Goal: Information Seeking & Learning: Learn about a topic

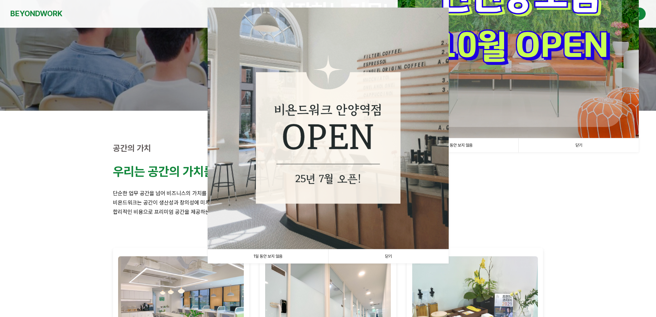
click at [261, 252] on link "1일 동안 보지 않음" at bounding box center [268, 256] width 121 height 14
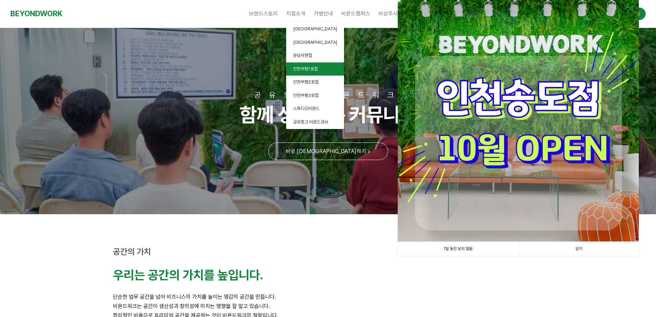
click at [318, 69] on span "인천부평1호점" at bounding box center [305, 68] width 25 height 5
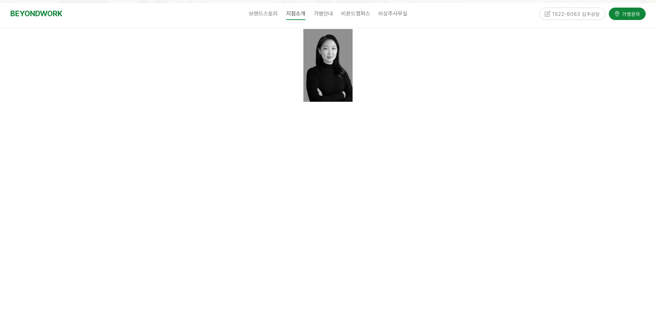
scroll to position [241, 0]
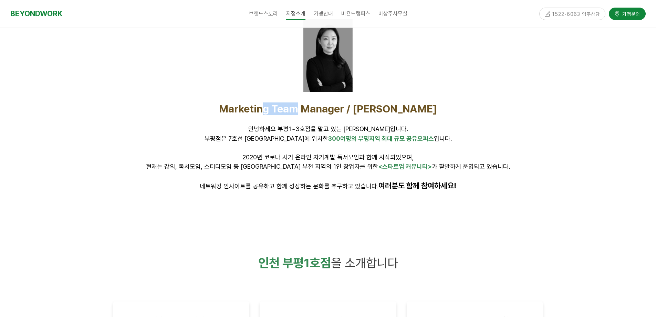
drag, startPoint x: 291, startPoint y: 114, endPoint x: 325, endPoint y: 115, distance: 34.8
click at [325, 115] on p "Marketing Team Manager / 김인환" at bounding box center [328, 108] width 431 height 13
drag, startPoint x: 321, startPoint y: 134, endPoint x: 297, endPoint y: 134, distance: 23.8
click at [312, 135] on p "부평점은 7호선 굴포천역에 위치한 300여평의 부평지역 최대 규모 공유오피스 입니다." at bounding box center [328, 138] width 431 height 9
drag, startPoint x: 282, startPoint y: 130, endPoint x: 328, endPoint y: 135, distance: 46.1
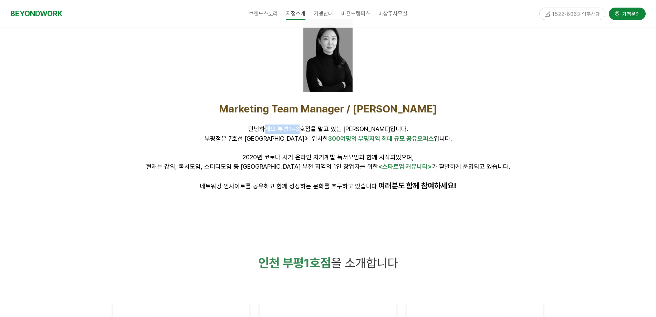
click at [319, 132] on span "안녕하세요 부평1~3호점을 맡고 있는 [PERSON_NAME]입니다." at bounding box center [328, 128] width 160 height 7
click at [348, 135] on span "300여평의 부평지역 최대 규모 공유오피스" at bounding box center [381, 138] width 106 height 7
drag, startPoint x: 259, startPoint y: 135, endPoint x: 294, endPoint y: 138, distance: 35.3
click at [294, 138] on span "부평점은 7호선 굴포천역에 위치한 300여평의 부평지역 최대 규모 공유오피스 입니다." at bounding box center [328, 138] width 247 height 7
click at [334, 137] on span "300여평의 부평지역 최대 규모 공유오피스" at bounding box center [381, 138] width 106 height 7
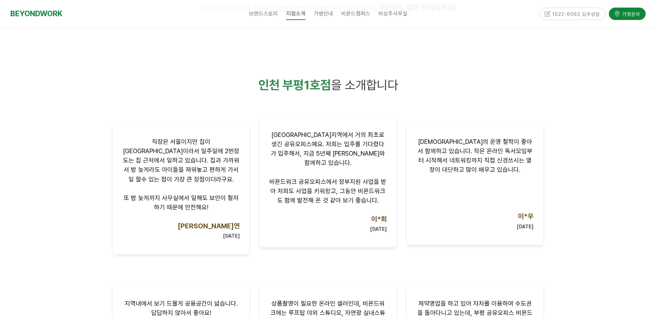
scroll to position [448, 0]
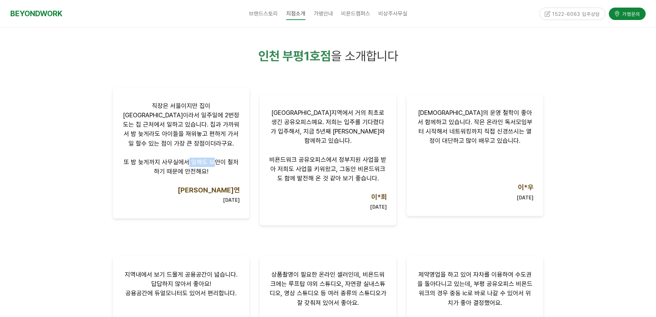
drag, startPoint x: 185, startPoint y: 154, endPoint x: 214, endPoint y: 153, distance: 28.3
click at [214, 158] on span "또 밤 늦게까지 사무실에서 일해도 보안이 철저하기 때문에 안전해요!" at bounding box center [181, 166] width 115 height 17
drag, startPoint x: 204, startPoint y: 165, endPoint x: 167, endPoint y: 166, distance: 36.5
click at [177, 164] on p "또 밤 늦게까지 사무실에서 일해도 보안이 철저하기 때문에 안전해요!" at bounding box center [181, 166] width 117 height 19
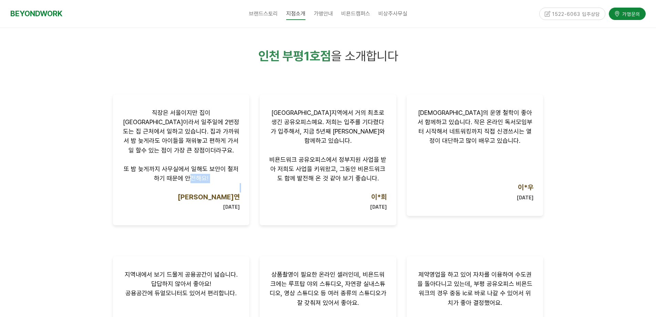
drag, startPoint x: 156, startPoint y: 167, endPoint x: 259, endPoint y: 165, distance: 102.3
click at [190, 162] on div "직장은 서울이지만 집이 인천 부평이라서 일주일에 2번정도는 집 근처에서 일하고 있습니다. 집과 가까워서 밤 늦게라도 아이들을 재워놓고 편하게 …" at bounding box center [181, 159] width 117 height 103
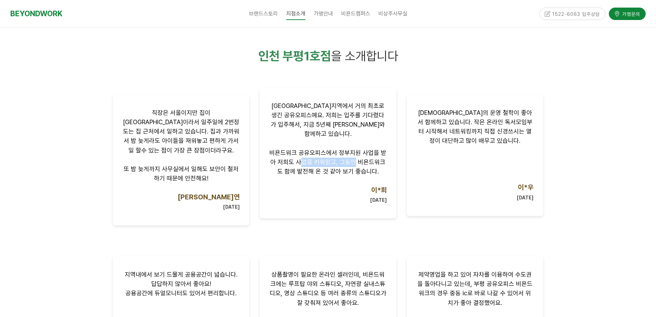
drag, startPoint x: 305, startPoint y: 153, endPoint x: 366, endPoint y: 158, distance: 60.8
click at [354, 156] on p "비욘드워크 공유오피스에서 정부지원 사업을 받아 저희도 사업을 키워왔고, 그동안 비욘드워크도 함께 발전해 온 것 같아 보기 좋습니다." at bounding box center [327, 162] width 117 height 28
drag, startPoint x: 362, startPoint y: 168, endPoint x: 346, endPoint y: 164, distance: 17.0
click at [362, 176] on p at bounding box center [327, 180] width 117 height 9
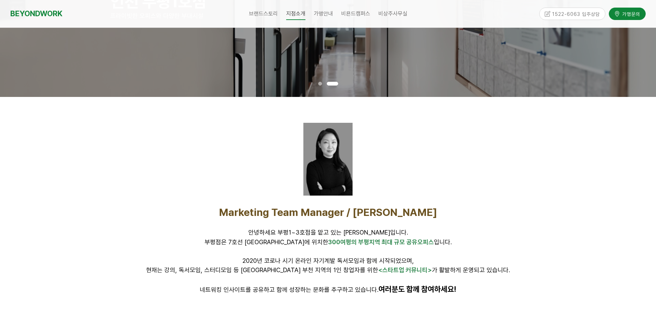
scroll to position [0, 0]
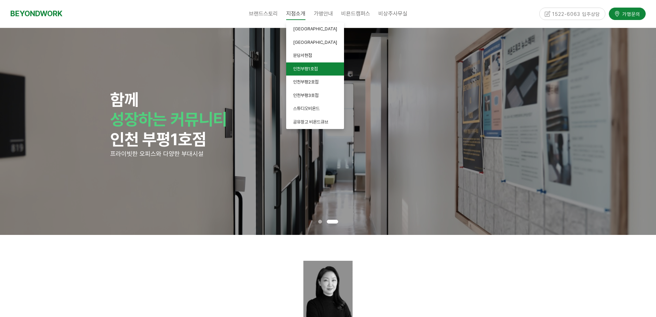
click at [318, 74] on link "인천부평1호점" at bounding box center [315, 68] width 58 height 13
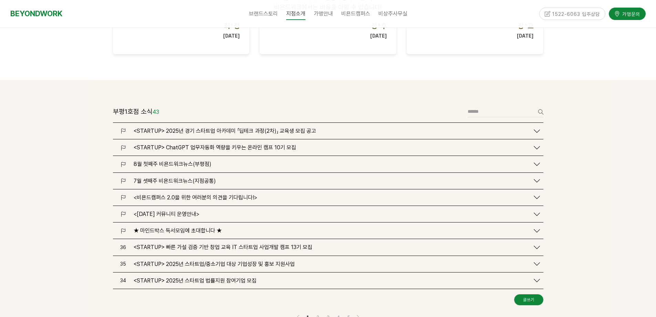
scroll to position [792, 0]
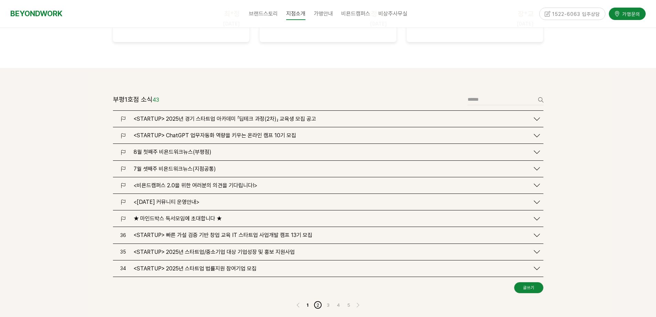
click at [317, 300] on link "2" at bounding box center [318, 304] width 8 height 8
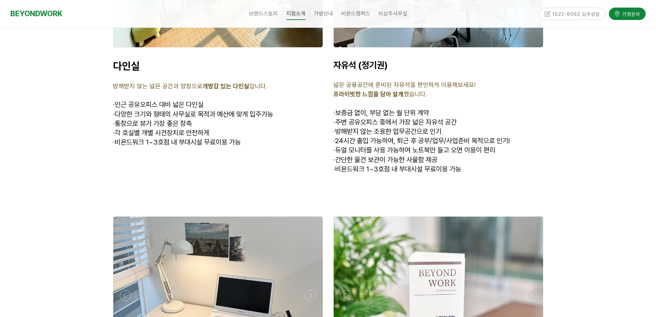
scroll to position [2135, 0]
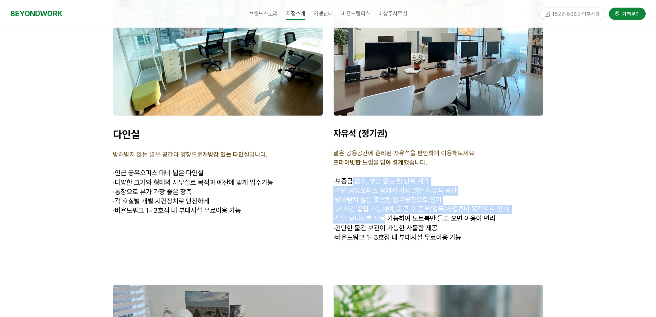
drag, startPoint x: 355, startPoint y: 172, endPoint x: 389, endPoint y: 213, distance: 52.6
click at [389, 213] on div "자유석 (정기권) 넓은 공용공간에 준비된 자유석을 편안하게 이용해보세요! 프라이빗한 느낌을 담아 설계 했습니다. · 보증금 없이, 부담 없는 …" at bounding box center [438, 190] width 210 height 124
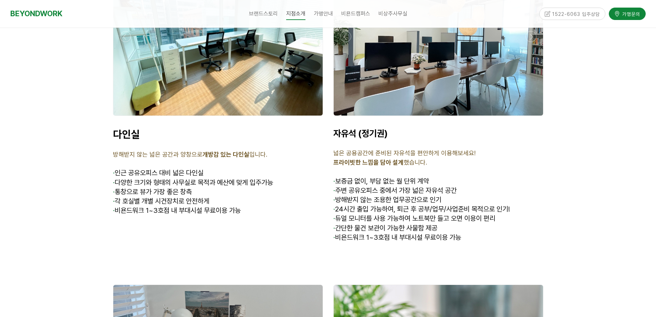
click at [395, 224] on span "· 간단한 물건 보관이 가능한 사물함 제공" at bounding box center [385, 228] width 104 height 8
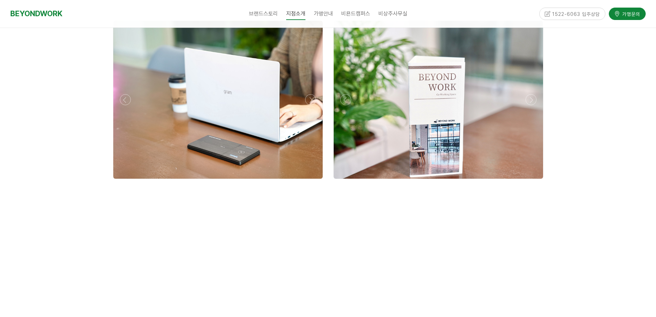
scroll to position [2411, 0]
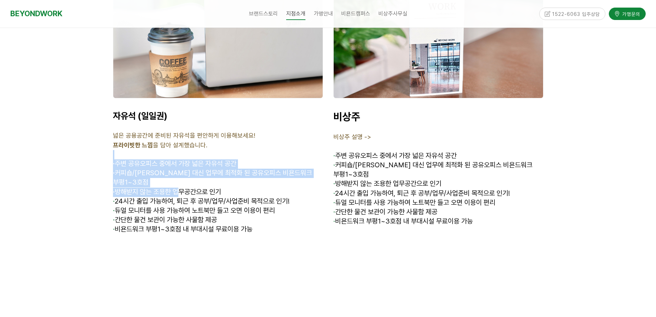
drag, startPoint x: 133, startPoint y: 145, endPoint x: 192, endPoint y: 188, distance: 73.2
click at [189, 187] on div "자유석 (일일권) 넓은 공용공간에 준비된 자유석을 편안하게 이용해보세요! 프라이빗한 느낌 을 담아 설계했습니다. · 주변 공유오피스 중에서 가…" at bounding box center [218, 176] width 210 height 133
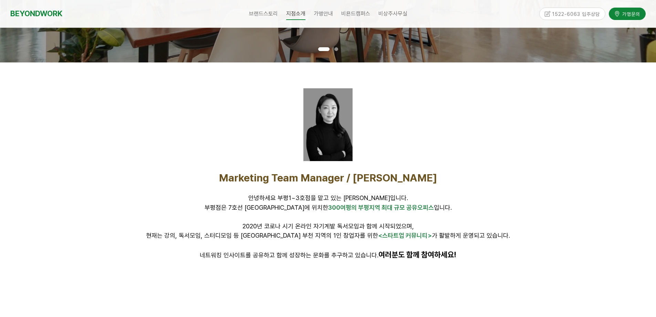
scroll to position [0, 0]
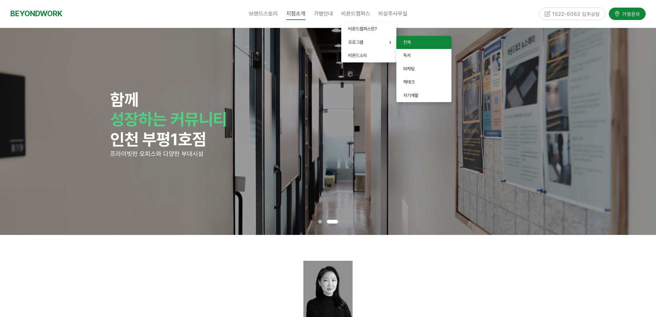
click at [418, 40] on link "전체" at bounding box center [423, 42] width 55 height 13
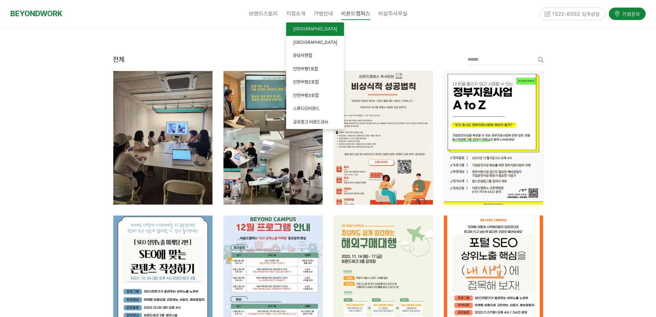
click at [308, 29] on span "[GEOGRAPHIC_DATA]" at bounding box center [315, 28] width 44 height 5
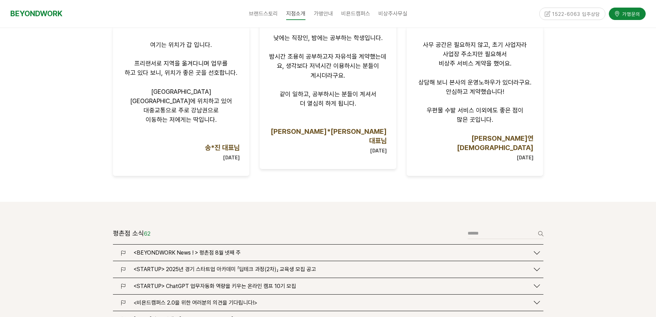
scroll to position [620, 0]
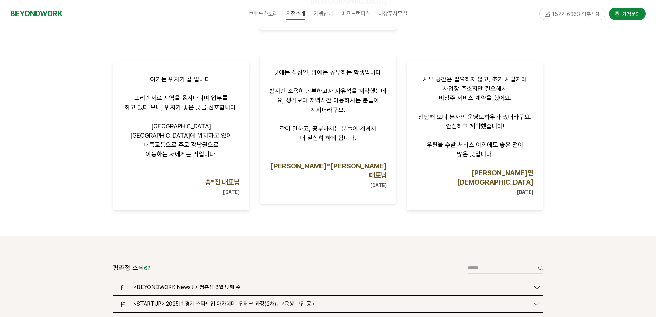
click at [322, 124] on p "같이 일하고, 공부하시는 분들이 계셔서" at bounding box center [327, 128] width 117 height 9
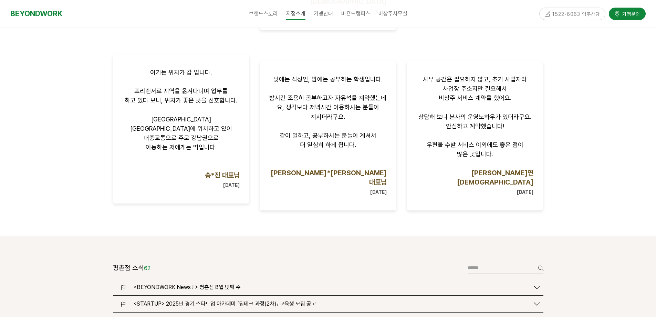
click at [125, 128] on div "여기는 위치가 갑 입니다. 프리랜서로 지역을 옮겨다니며 업무를 하고 있다 보니, 위치가 좋은 곳을 선호합니다. 평촌역 롯데백화점 사거리에 위치…" at bounding box center [181, 129] width 117 height 122
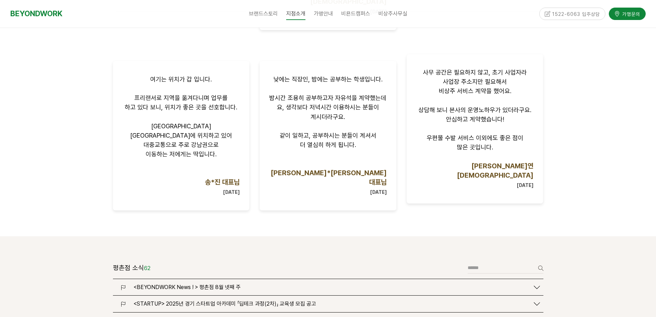
click at [432, 134] on span "우편물 수발 서비스 이외에도 좋은 점이" at bounding box center [475, 137] width 97 height 7
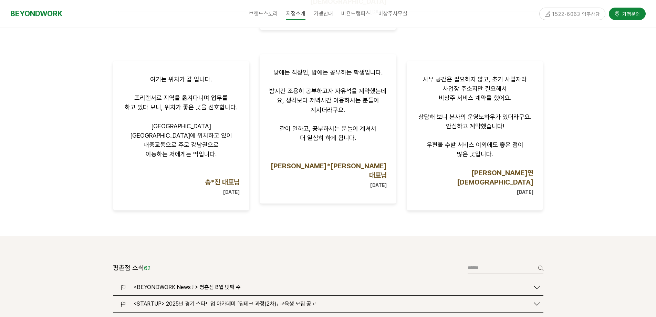
click at [363, 133] on p "더 열심히 하게 됩니다." at bounding box center [327, 137] width 117 height 9
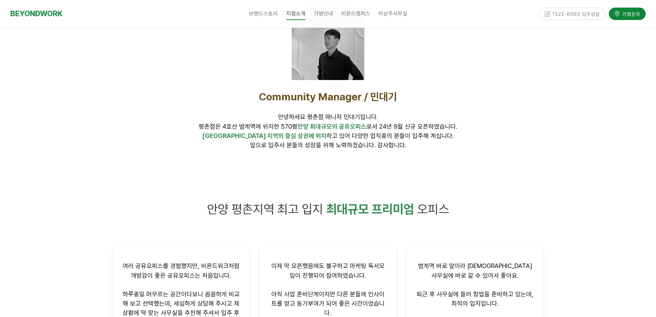
scroll to position [138, 0]
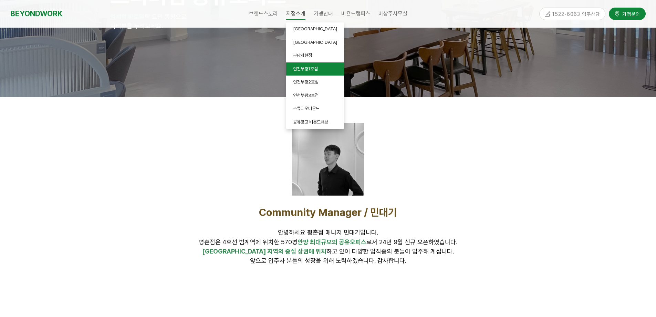
click at [322, 73] on link "인천부평1호점" at bounding box center [315, 68] width 58 height 13
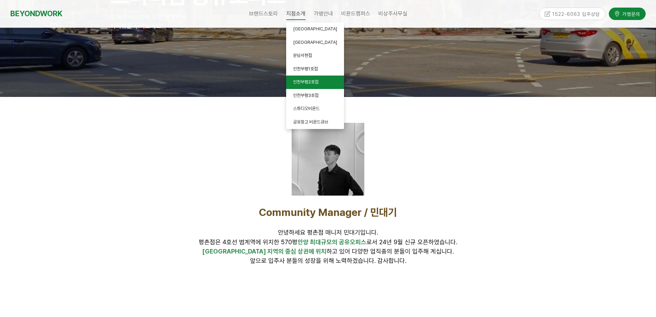
click at [321, 81] on link "인천부평2호점" at bounding box center [315, 81] width 58 height 13
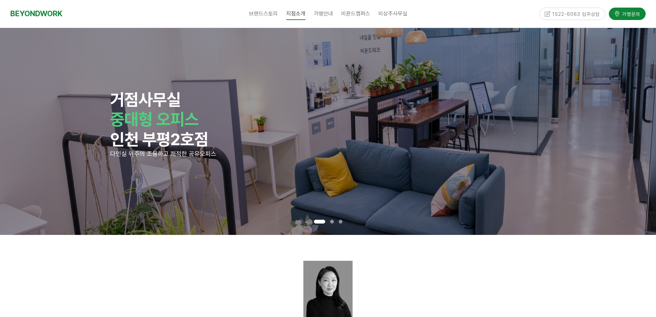
click at [329, 218] on div at bounding box center [332, 221] width 9 height 7
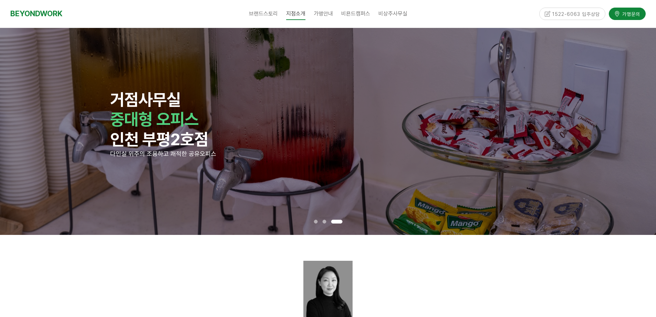
click at [339, 220] on span at bounding box center [336, 221] width 11 height 4
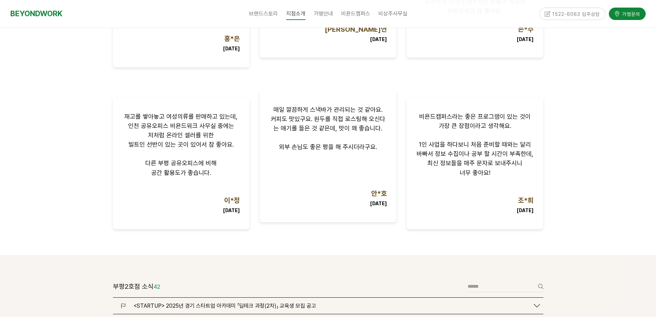
scroll to position [586, 0]
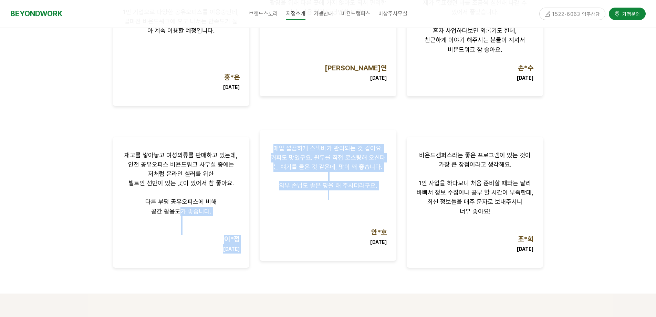
drag, startPoint x: 178, startPoint y: 198, endPoint x: 345, endPoint y: 192, distance: 167.5
click at [306, 190] on div "재고를 쌓아놓고 여성의류를 판매하고 있는데, 인천 공유오피스 비욘드워크 사무실 중에는 저처럼 온라인 셀러를 위한 빌트인 선반이 있는 곳이 있어…" at bounding box center [328, 213] width 441 height 162
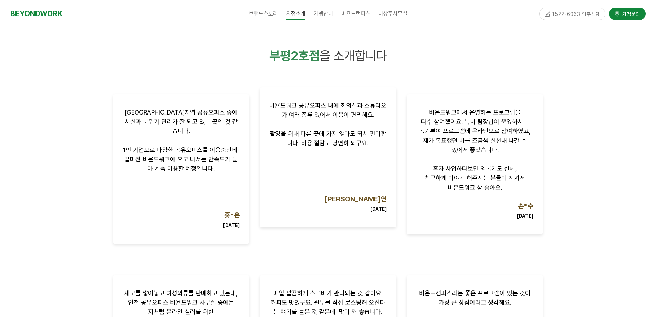
click at [331, 170] on p at bounding box center [327, 170] width 117 height 9
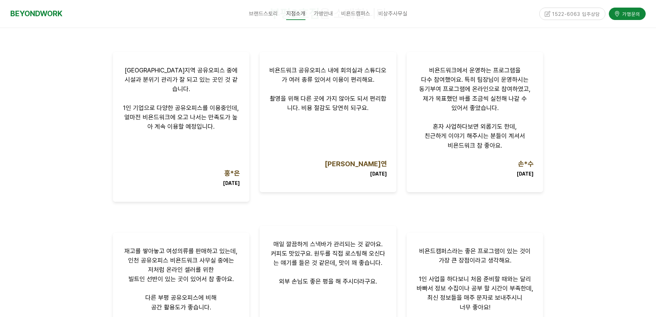
scroll to position [551, 0]
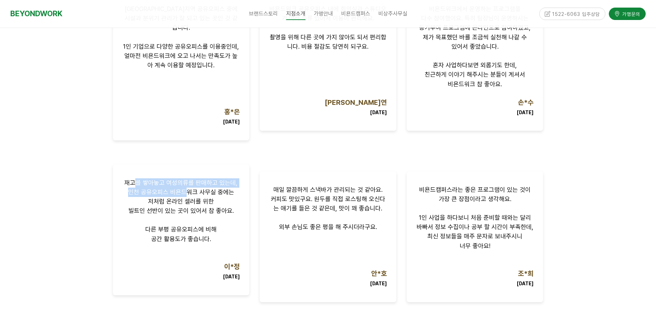
drag, startPoint x: 136, startPoint y: 174, endPoint x: 189, endPoint y: 203, distance: 61.1
click at [185, 184] on div "재고를 쌓아놓고 여성의류를 판매하고 있는데, 인천 공유오피스 비욘드워크 사무실 중에는 저처럼 온라인 셀러를 위한 빌트인 선반이 있는 곳이 있어…" at bounding box center [181, 229] width 117 height 103
drag, startPoint x: 190, startPoint y: 204, endPoint x: 176, endPoint y: 194, distance: 17.2
click at [177, 195] on div "재고를 쌓아놓고 여성의류를 판매하고 있는데, 인천 공유오피스 비욘드워크 사무실 중에는 저처럼 온라인 셀러를 위한 빌트인 선반이 있는 곳이 있어…" at bounding box center [181, 229] width 117 height 103
drag, startPoint x: 166, startPoint y: 183, endPoint x: 204, endPoint y: 191, distance: 39.0
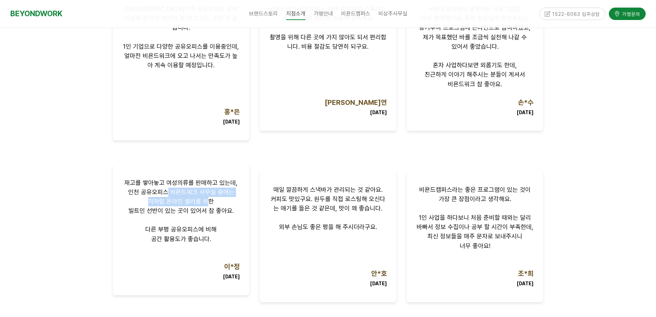
click at [204, 191] on div "재고를 쌓아놓고 여성의류를 판매하고 있는데, 인천 공유오피스 비욘드워크 사무실 중에는 저처럼 온라인 셀러를 위한 빌트인 선반이 있는 곳이 있어…" at bounding box center [181, 229] width 117 height 103
drag, startPoint x: 207, startPoint y: 203, endPoint x: 183, endPoint y: 195, distance: 25.8
click at [188, 196] on div "재고를 쌓아놓고 여성의류를 판매하고 있는데, 인천 공유오피스 비욘드워크 사무실 중에는 저처럼 온라인 셀러를 위한 빌트인 선반이 있는 곳이 있어…" at bounding box center [181, 229] width 117 height 103
drag, startPoint x: 161, startPoint y: 195, endPoint x: 206, endPoint y: 206, distance: 46.2
click at [195, 202] on div "재고를 쌓아놓고 여성의류를 판매하고 있는데, 인천 공유오피스 비욘드워크 사무실 중에는 저처럼 온라인 셀러를 위한 빌트인 선반이 있는 곳이 있어…" at bounding box center [181, 229] width 117 height 103
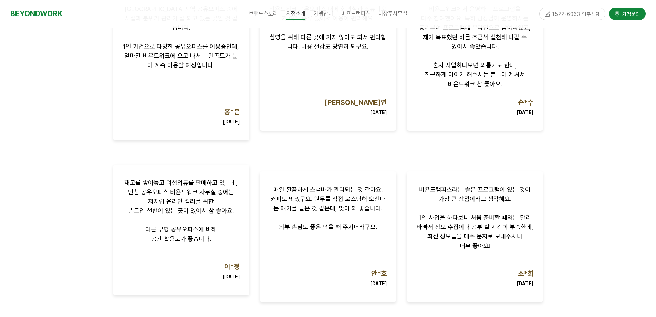
drag, startPoint x: 211, startPoint y: 206, endPoint x: 192, endPoint y: 211, distance: 19.2
click at [201, 215] on p at bounding box center [181, 219] width 117 height 9
drag, startPoint x: 173, startPoint y: 218, endPoint x: 203, endPoint y: 221, distance: 29.8
click at [184, 225] on span "다른 부평 공유오피스에 비해" at bounding box center [180, 228] width 71 height 7
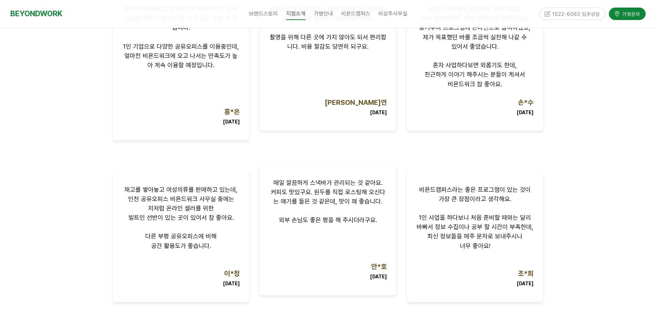
drag, startPoint x: 189, startPoint y: 237, endPoint x: 274, endPoint y: 214, distance: 88.4
click at [229, 219] on div "재고를 쌓아놓고 여성의류를 판매하고 있는데, 인천 공유오피스 비욘드워크 사무실 중에는 저처럼 온라인 셀러를 위한 빌트인 선반이 있는 곳이 있어…" at bounding box center [181, 236] width 117 height 103
drag, startPoint x: 309, startPoint y: 174, endPoint x: 330, endPoint y: 188, distance: 25.5
click at [318, 178] on p "매일 깔끔하게 스낵바가 관리되는 것 같아요." at bounding box center [327, 182] width 117 height 9
drag, startPoint x: 328, startPoint y: 196, endPoint x: 329, endPoint y: 213, distance: 16.9
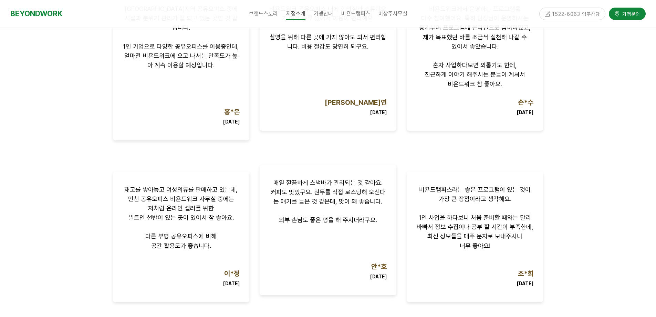
click at [328, 199] on div "매일 깔끔하게 스낵바가 관리되는 것 같아요. 커피도 맛있구요. 원두를 직접 로스팅해 오신다는 얘기를 들은 것 같은데, 맛이 꽤 좋습니다. 외부…" at bounding box center [327, 229] width 117 height 103
click at [344, 225] on p at bounding box center [327, 229] width 117 height 9
drag, startPoint x: 285, startPoint y: 214, endPoint x: 355, endPoint y: 214, distance: 69.9
click at [328, 215] on p "외부 손님도 좋은 평을 해 주시더라구요." at bounding box center [327, 219] width 117 height 9
drag, startPoint x: 355, startPoint y: 214, endPoint x: 294, endPoint y: 210, distance: 61.1
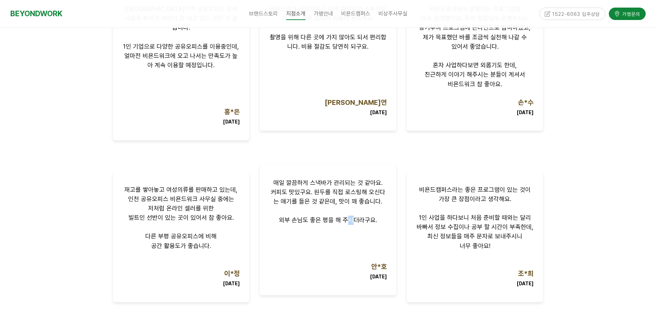
click at [347, 215] on p "외부 손님도 좋은 평을 해 주시더라구요." at bounding box center [327, 219] width 117 height 9
drag, startPoint x: 282, startPoint y: 210, endPoint x: 360, endPoint y: 210, distance: 77.8
click at [343, 216] on span "외부 손님도 좋은 평을 해 주시더라구요." at bounding box center [328, 219] width 98 height 7
drag, startPoint x: 365, startPoint y: 210, endPoint x: 313, endPoint y: 212, distance: 51.7
click at [314, 216] on span "외부 손님도 좋은 평을 해 주시더라구요." at bounding box center [328, 219] width 98 height 7
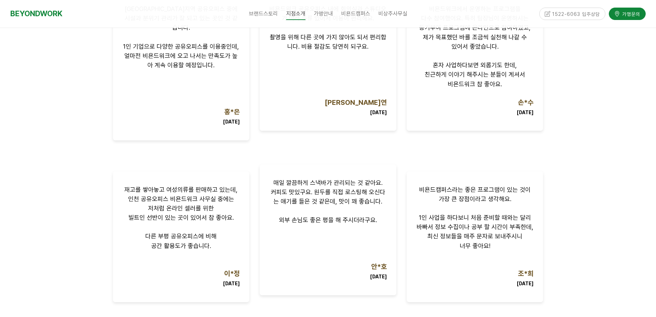
drag, startPoint x: 302, startPoint y: 213, endPoint x: 360, endPoint y: 213, distance: 57.9
click at [326, 216] on span "외부 손님도 좋은 평을 해 주시더라구요." at bounding box center [328, 219] width 98 height 7
drag, startPoint x: 375, startPoint y: 213, endPoint x: 281, endPoint y: 213, distance: 93.3
click at [311, 216] on span "외부 손님도 좋은 평을 해 주시더라구요." at bounding box center [328, 219] width 98 height 7
drag, startPoint x: 271, startPoint y: 214, endPoint x: 386, endPoint y: 214, distance: 115.4
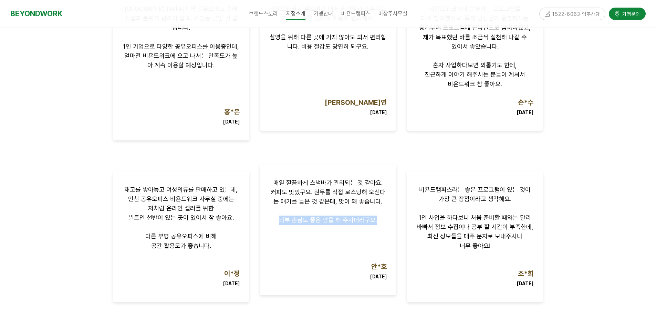
click at [386, 215] on p "외부 손님도 좋은 평을 해 주시더라구요." at bounding box center [327, 219] width 117 height 9
click at [368, 216] on div "매일 깔끔하게 스낵바가 관리되는 것 같아요. 커피도 맛있구요. 원두를 직접 로스팅해 오신다는 얘기를 들은 것 같은데, 맛이 꽤 좋습니다. 외부…" at bounding box center [327, 229] width 117 height 103
click at [342, 216] on span "외부 손님도 좋은 평을 해 주시더라구요." at bounding box center [328, 219] width 98 height 7
drag, startPoint x: 313, startPoint y: 215, endPoint x: 291, endPoint y: 215, distance: 21.7
click at [301, 215] on p "외부 손님도 좋은 평을 해 주시더라구요." at bounding box center [327, 219] width 117 height 9
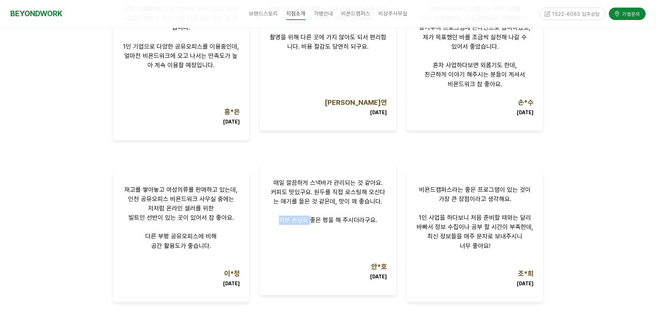
drag, startPoint x: 283, startPoint y: 209, endPoint x: 340, endPoint y: 209, distance: 56.8
click at [337, 215] on p "외부 손님도 좋은 평을 해 주시더라구요." at bounding box center [327, 219] width 117 height 9
drag, startPoint x: 353, startPoint y: 210, endPoint x: 291, endPoint y: 208, distance: 62.0
click at [316, 216] on span "외부 손님도 좋은 평을 해 주시더라구요." at bounding box center [328, 219] width 98 height 7
drag, startPoint x: 283, startPoint y: 208, endPoint x: 341, endPoint y: 207, distance: 57.5
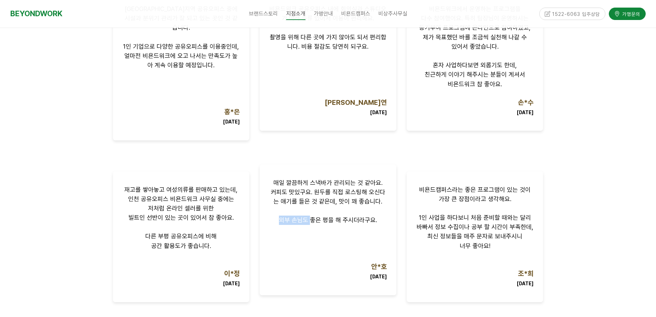
click at [341, 216] on span "외부 손님도 좋은 평을 해 주시더라구요." at bounding box center [328, 219] width 98 height 7
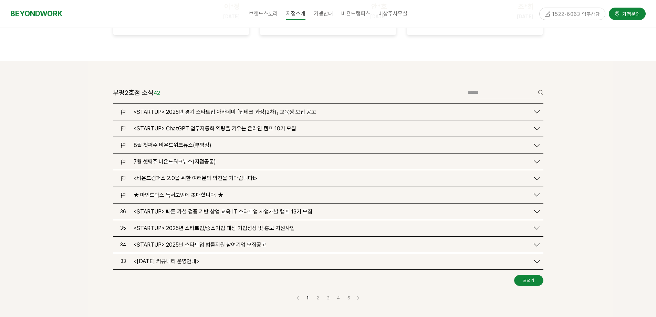
scroll to position [827, 0]
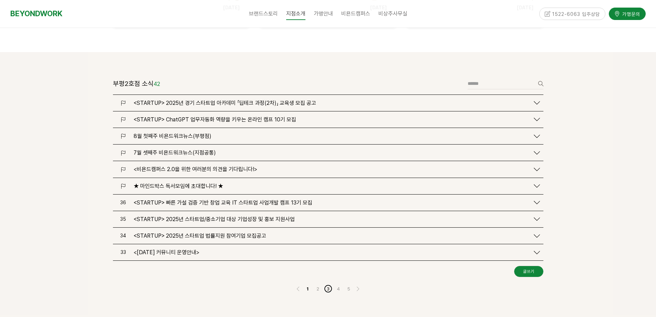
click at [326, 284] on link "3" at bounding box center [328, 288] width 8 height 8
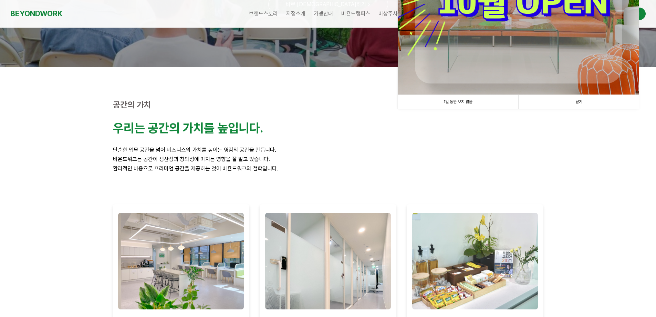
scroll to position [138, 0]
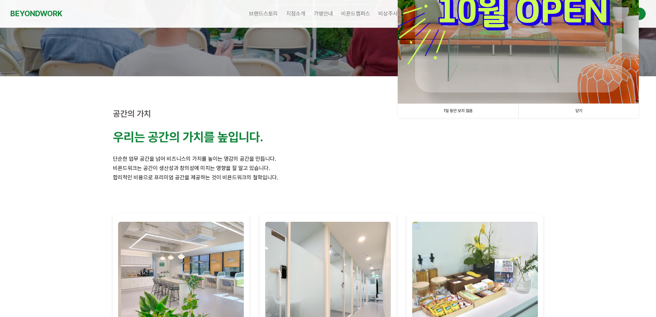
click at [468, 110] on link "1일 동안 보지 않음" at bounding box center [458, 111] width 121 height 14
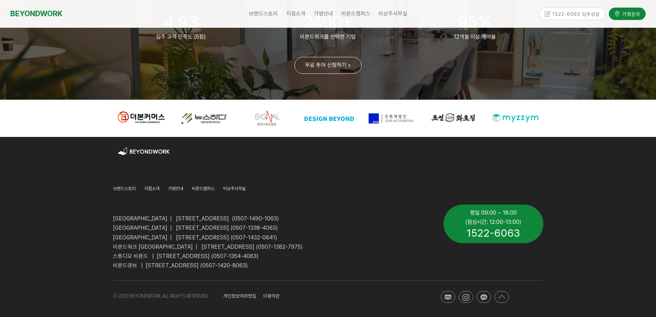
scroll to position [1669, 0]
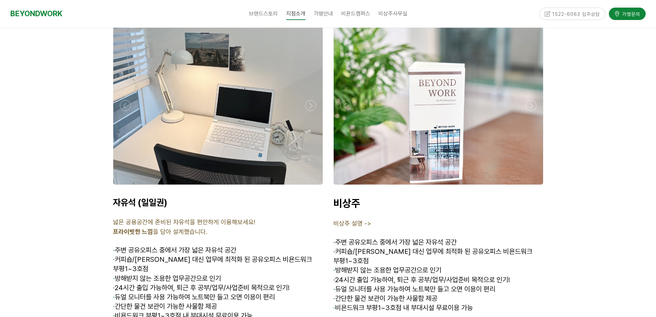
scroll to position [2331, 0]
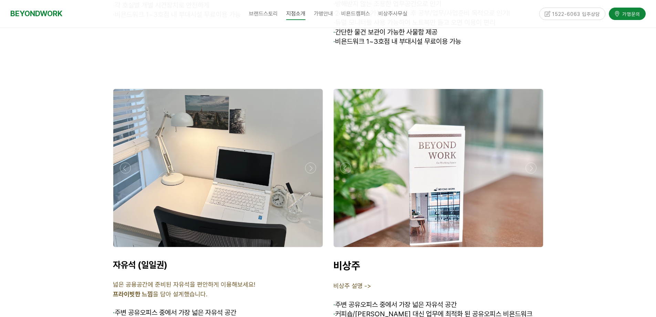
click at [209, 128] on div at bounding box center [217, 168] width 209 height 158
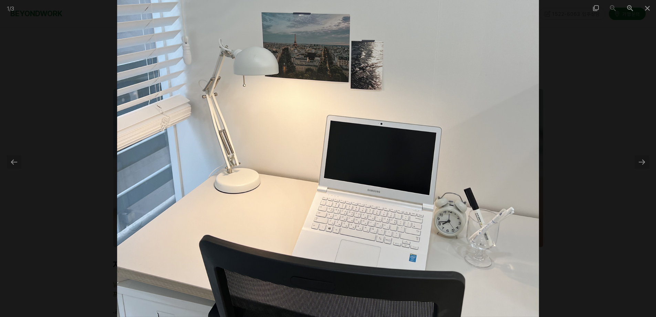
click at [351, 131] on img at bounding box center [328, 158] width 422 height 317
click at [572, 127] on div at bounding box center [328, 158] width 656 height 317
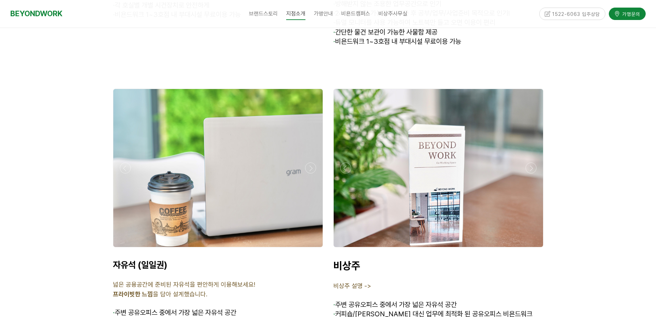
click at [127, 259] on span "자유석 (일일권)" at bounding box center [140, 264] width 54 height 11
drag, startPoint x: 137, startPoint y: 262, endPoint x: 137, endPoint y: 278, distance: 16.2
click at [137, 270] on p at bounding box center [218, 274] width 210 height 9
click at [137, 280] on p "넓은 공용공간에 준비된 자유석을 편안하게 이용해보세요!" at bounding box center [218, 284] width 210 height 9
click at [168, 280] on p "넓은 공용공간에 준비된 자유석을 편안하게 이용해보세요!" at bounding box center [218, 284] width 210 height 9
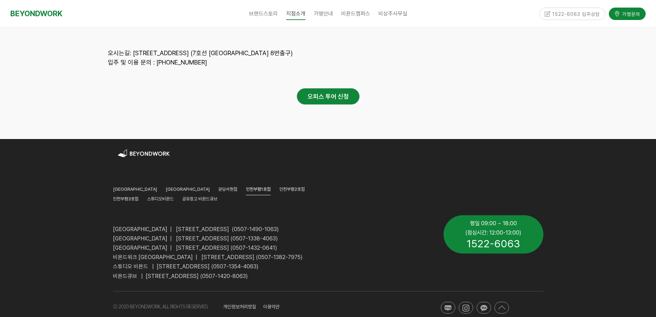
scroll to position [3136, 0]
